Goal: Ask a question

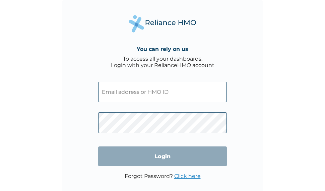
type input "FME/10031/A"
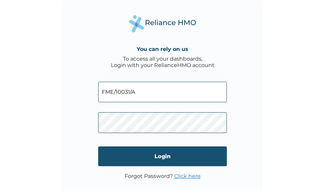
click at [174, 158] on input "Login" at bounding box center [162, 156] width 129 height 20
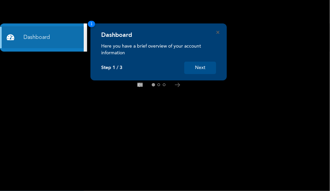
click at [202, 67] on button "Next" at bounding box center [200, 68] width 32 height 12
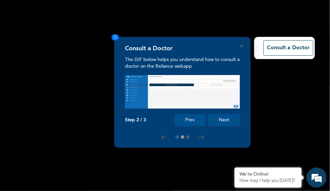
click at [222, 120] on button "Next" at bounding box center [224, 120] width 32 height 12
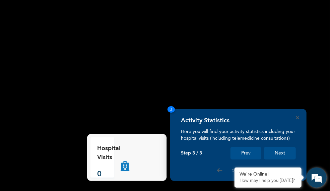
click at [317, 178] on em at bounding box center [317, 178] width 18 height 18
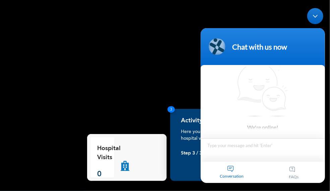
scroll to position [2, 0]
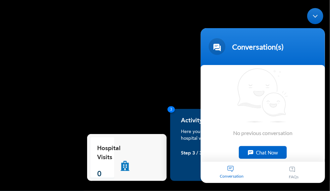
click at [259, 154] on div "Chat Now" at bounding box center [263, 152] width 48 height 13
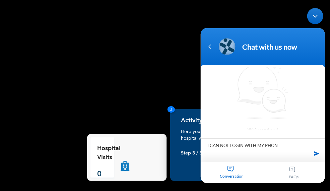
type textarea "I CAN NOT LOGIN WITH MY PHONE"
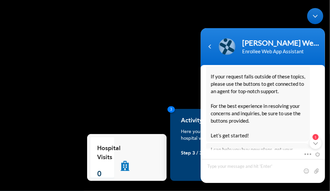
scroll to position [0, 0]
